Goal: Information Seeking & Learning: Check status

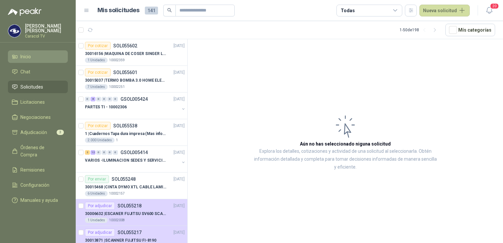
click at [27, 54] on span "Inicio" at bounding box center [25, 56] width 11 height 7
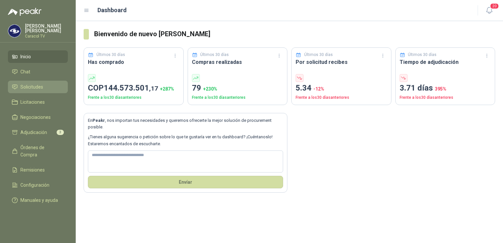
click at [37, 87] on span "Solicitudes" at bounding box center [31, 86] width 23 height 7
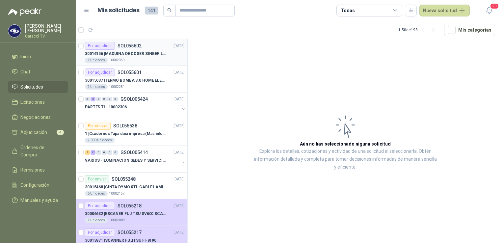
click at [111, 58] on p "10002359" at bounding box center [117, 60] width 16 height 5
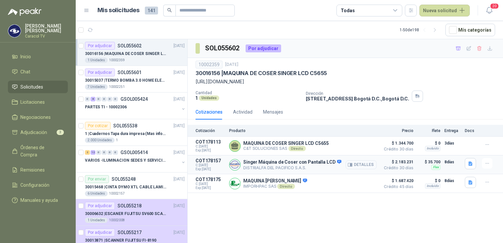
click at [364, 166] on button "Detalles" at bounding box center [361, 164] width 31 height 9
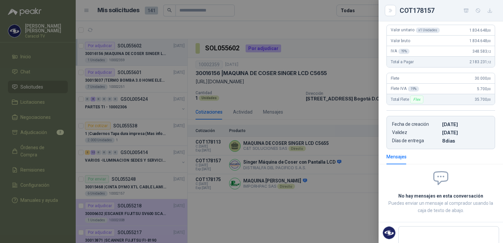
scroll to position [146, 0]
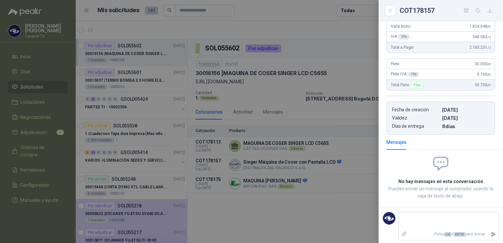
click at [327, 207] on div at bounding box center [251, 121] width 503 height 243
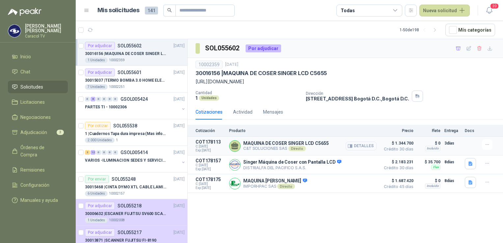
click at [370, 146] on button "Detalles" at bounding box center [361, 146] width 31 height 9
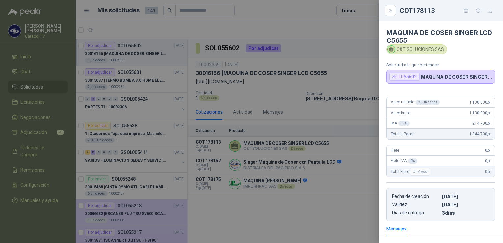
scroll to position [0, 0]
click at [302, 226] on div at bounding box center [251, 121] width 503 height 243
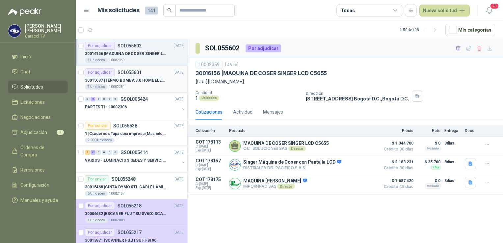
click at [121, 80] on p "30015037 | TERMO BOMBA 3.0 HOME ELEMENTS ACERO INOX" at bounding box center [126, 80] width 82 height 6
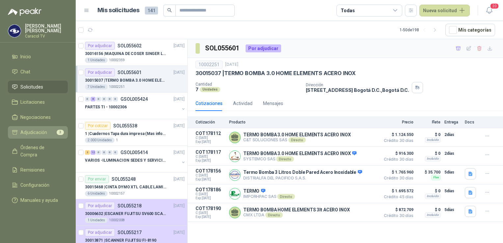
click at [33, 129] on span "Adjudicación" at bounding box center [33, 132] width 27 height 7
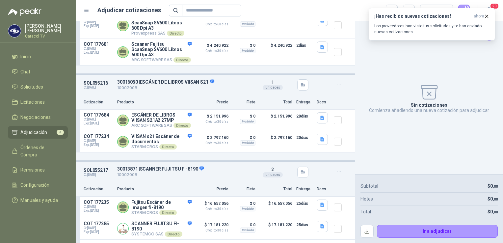
scroll to position [165, 0]
